Goal: Navigation & Orientation: Go to known website

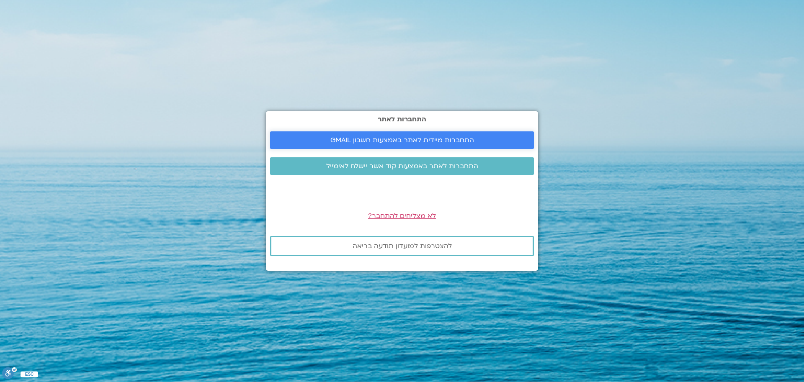
click at [422, 141] on span "התחברות מיידית לאתר באמצעות חשבון GMAIL" at bounding box center [402, 141] width 144 height 8
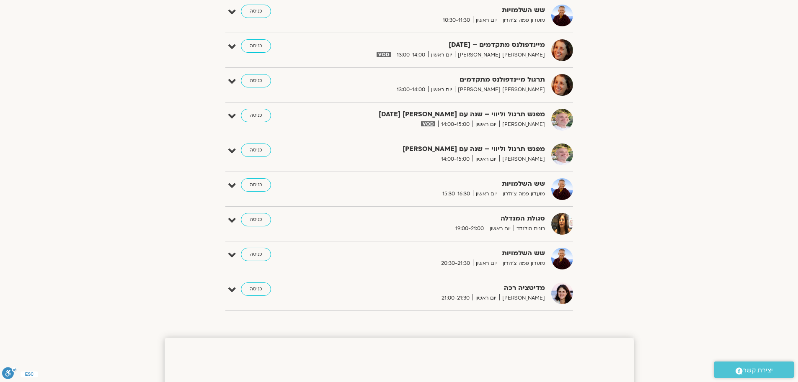
scroll to position [556, 0]
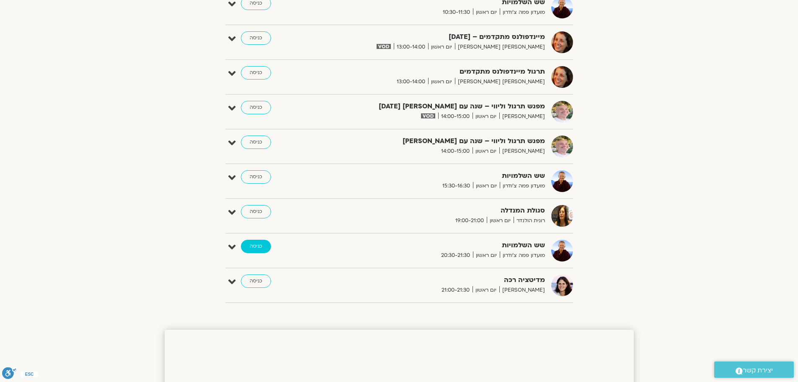
click at [257, 248] on link "כניסה" at bounding box center [256, 246] width 30 height 13
